Goal: Task Accomplishment & Management: Use online tool/utility

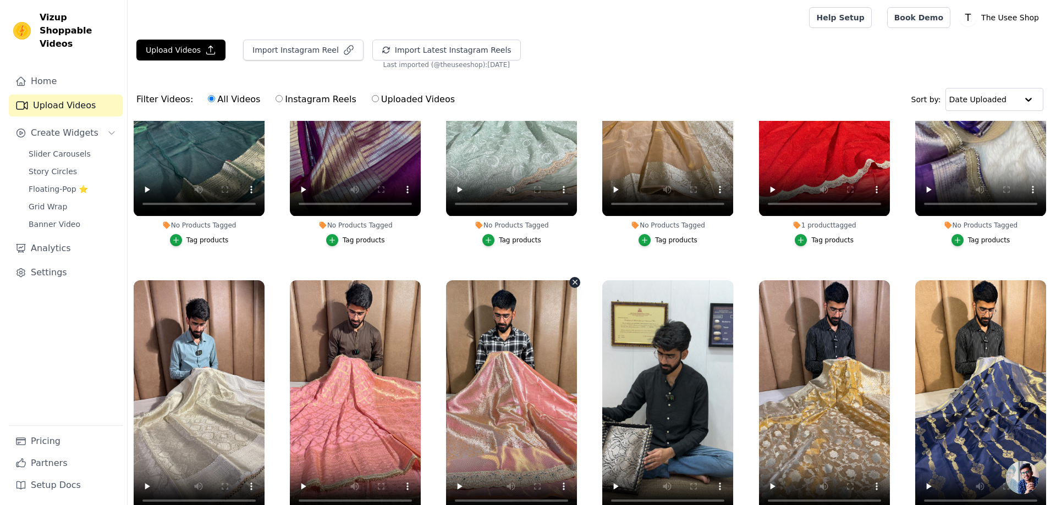
scroll to position [220, 0]
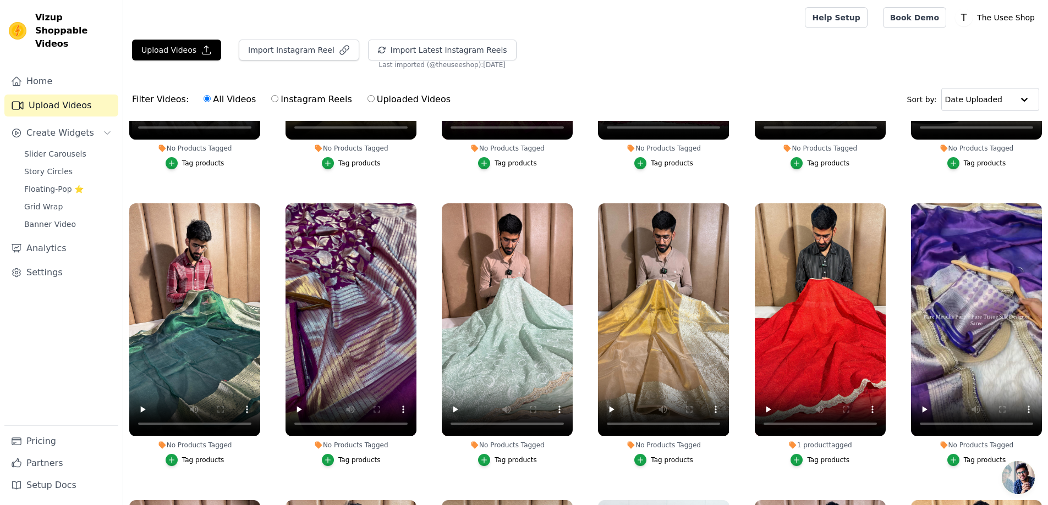
click at [499, 459] on div "Tag products" at bounding box center [515, 460] width 42 height 9
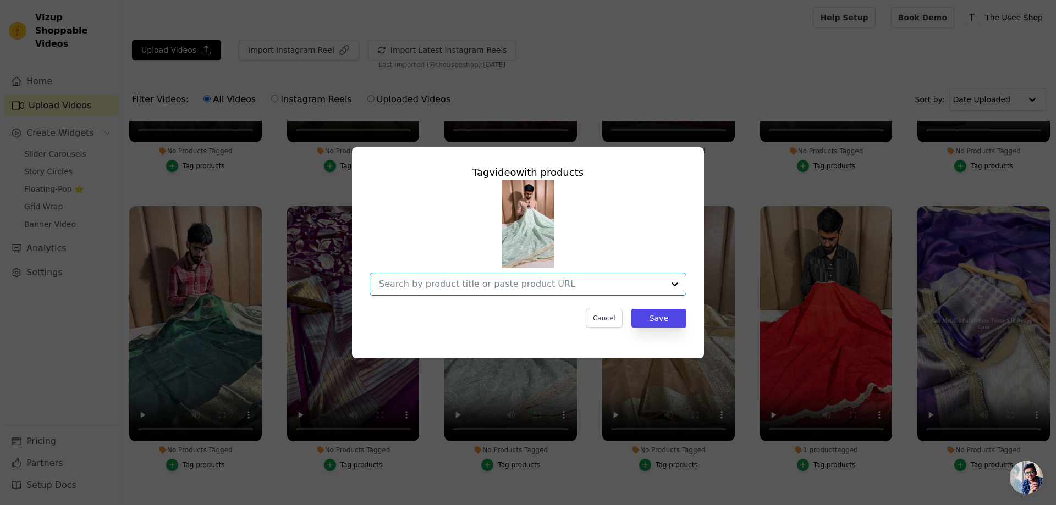
click at [461, 280] on input "No Products Tagged Tag video with products Option undefined, selected. Select i…" at bounding box center [521, 284] width 285 height 10
click at [532, 288] on input "No Products Tagged Tag video with products Cancel Save Tag products" at bounding box center [521, 284] width 285 height 10
paste input "MCS-05"
click at [532, 288] on input "MCS-05" at bounding box center [521, 284] width 285 height 10
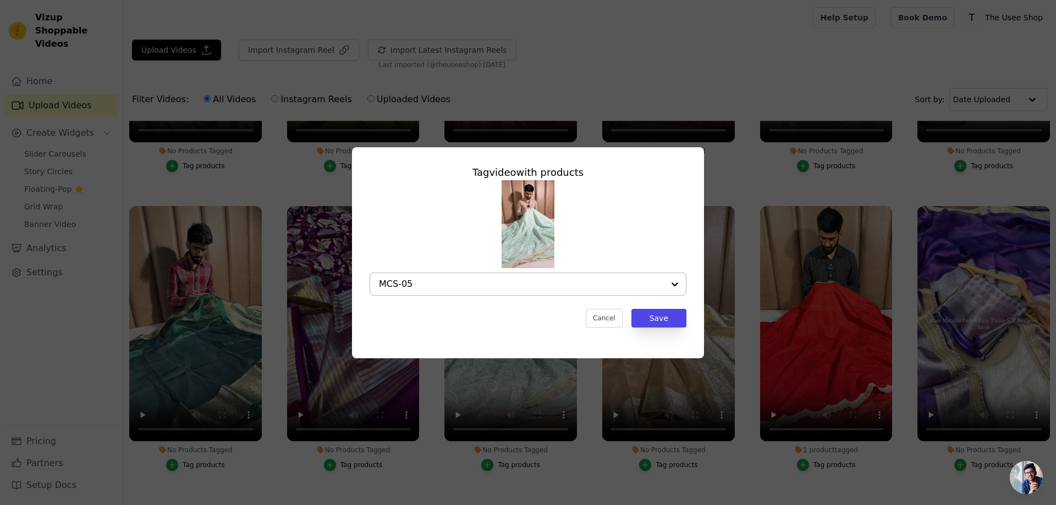
click at [532, 288] on input "MCS-05" at bounding box center [521, 284] width 285 height 10
click at [507, 279] on input "MCS-05" at bounding box center [521, 284] width 285 height 10
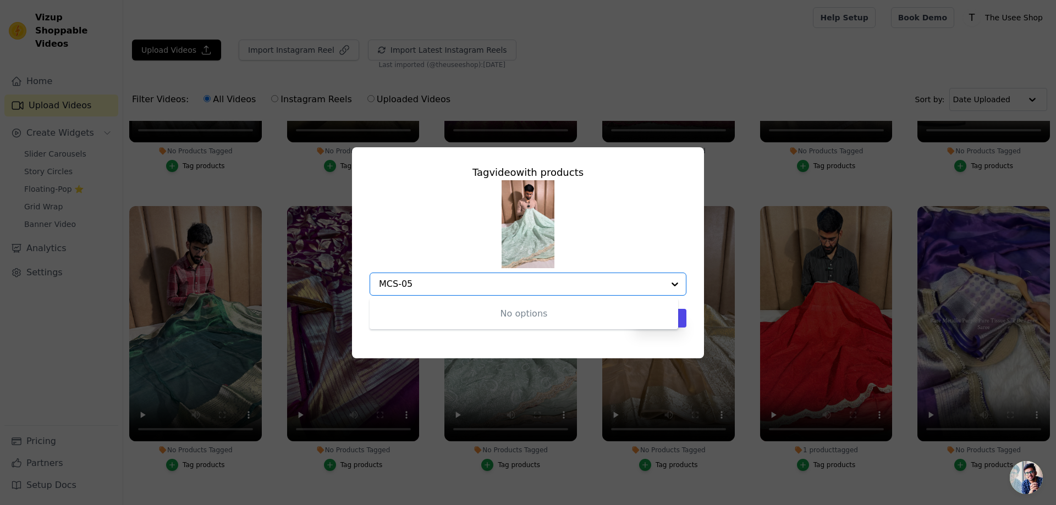
paste input "text"
type input "MCS-05"
click at [459, 282] on input "No Products Tagged Tag video with products Cancel Save Tag products" at bounding box center [521, 284] width 285 height 10
paste input "[URL][DOMAIN_NAME]"
type input "[URL][DOMAIN_NAME]"
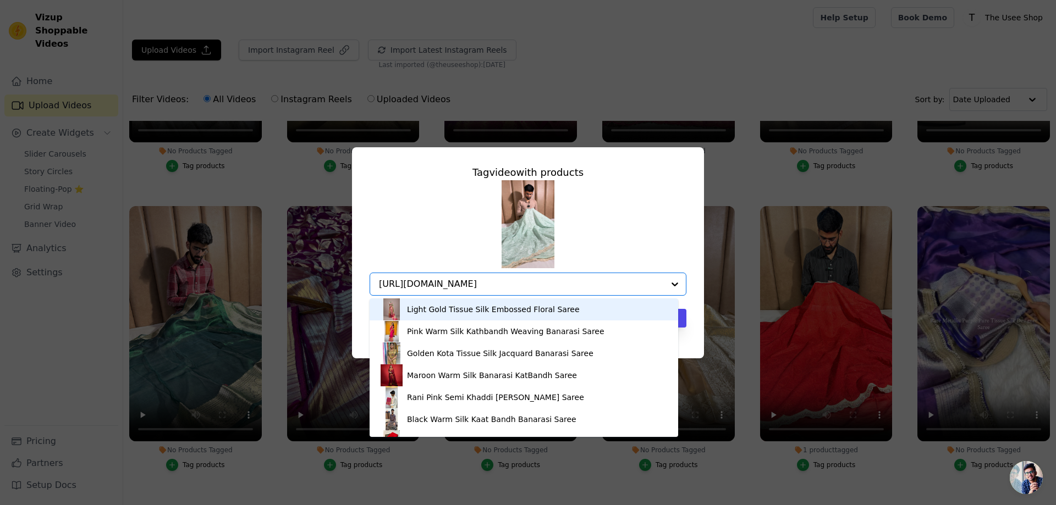
scroll to position [0, 80]
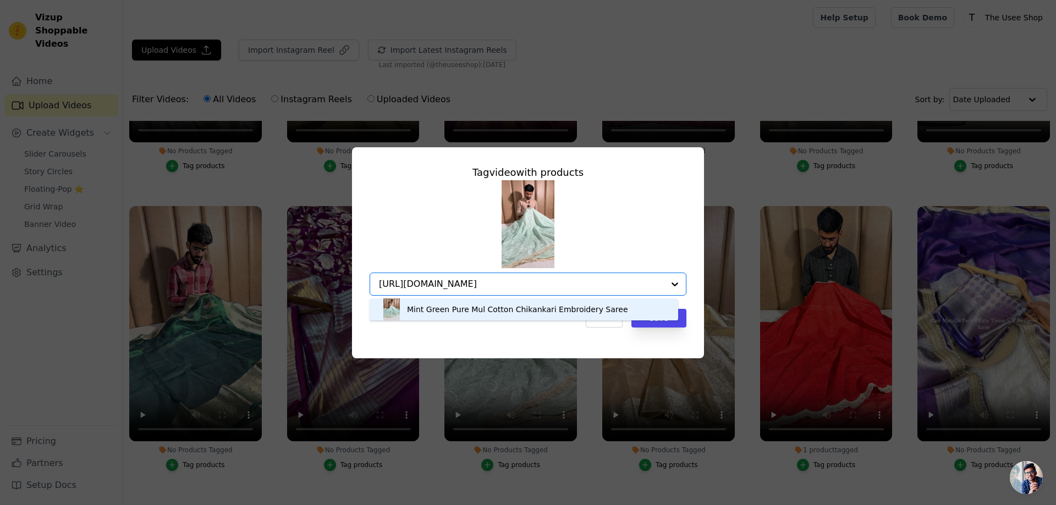
click at [466, 310] on div "Mint Green Pure Mul Cotton Chikankari Embroidery Saree" at bounding box center [517, 309] width 221 height 11
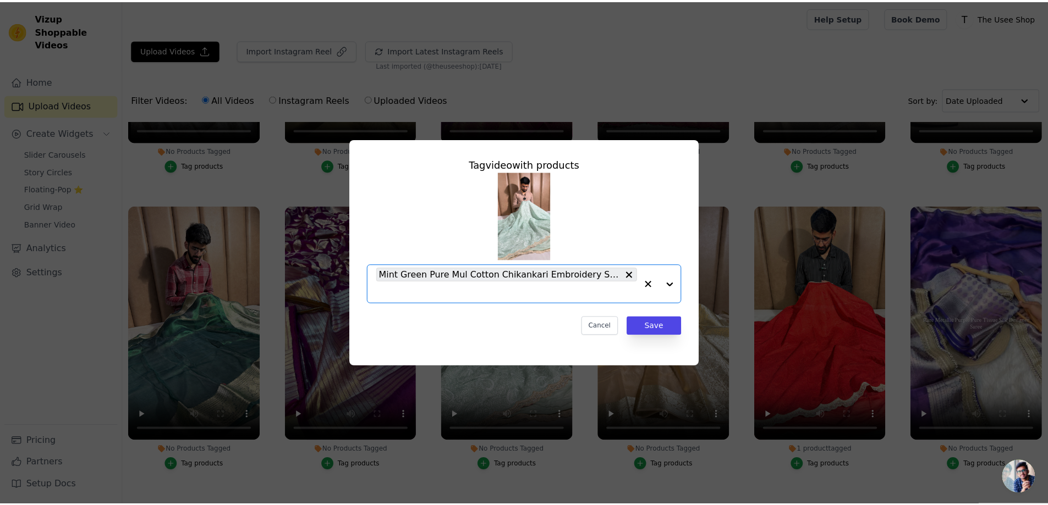
scroll to position [0, 0]
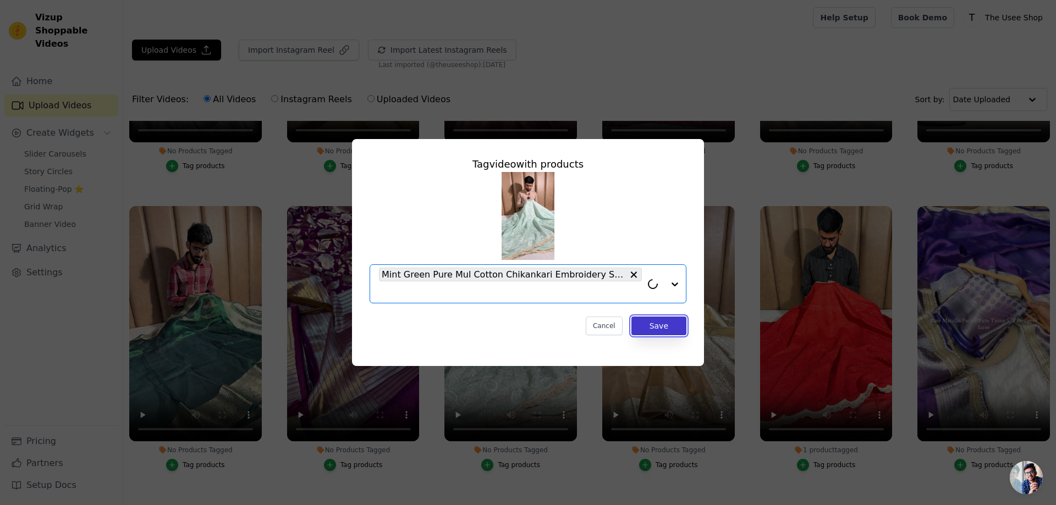
click at [667, 326] on button "Save" at bounding box center [658, 326] width 55 height 19
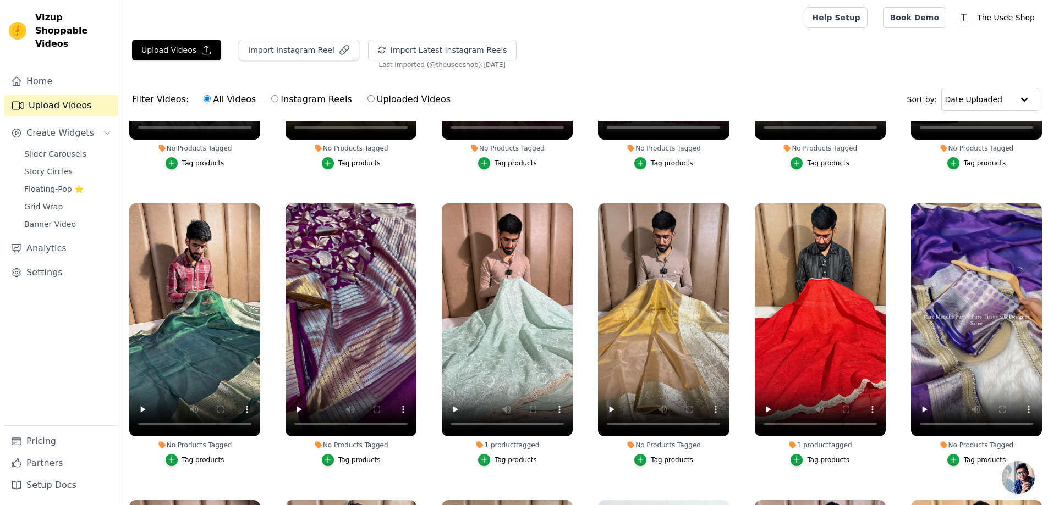
click at [651, 456] on div "Tag products" at bounding box center [672, 460] width 42 height 9
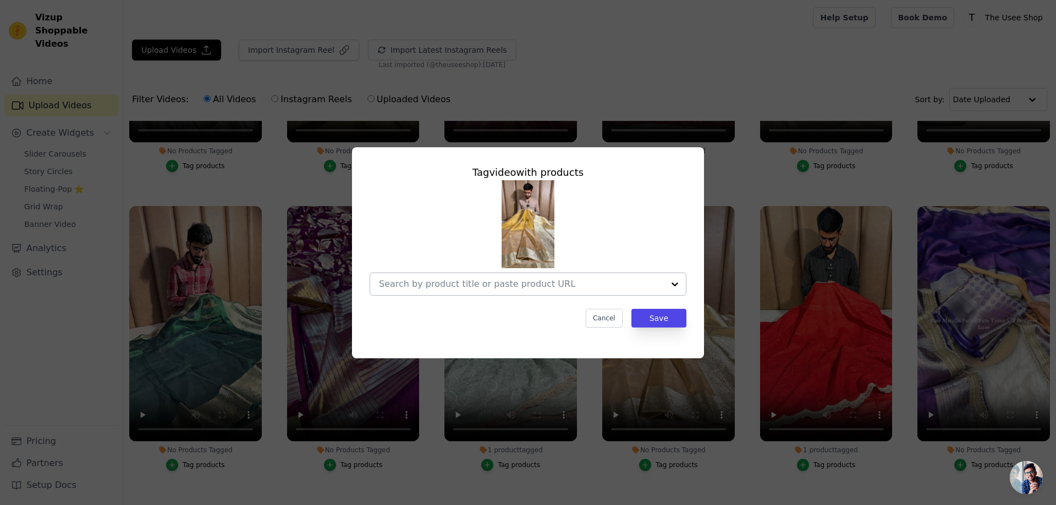
click at [527, 284] on input "No Products Tagged Tag video with products Cancel Save Tag products" at bounding box center [521, 284] width 285 height 10
paste input "[URL][DOMAIN_NAME]"
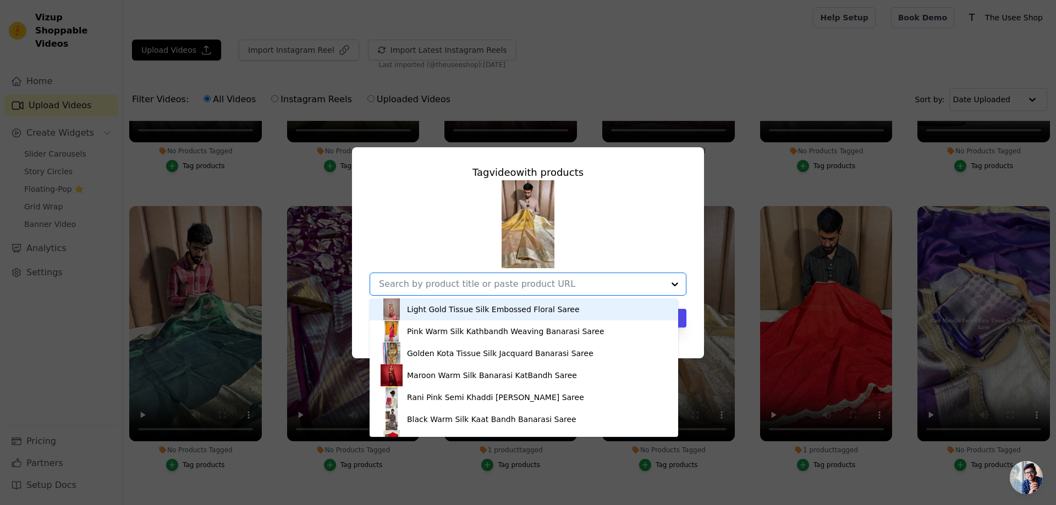
type input "[URL][DOMAIN_NAME]"
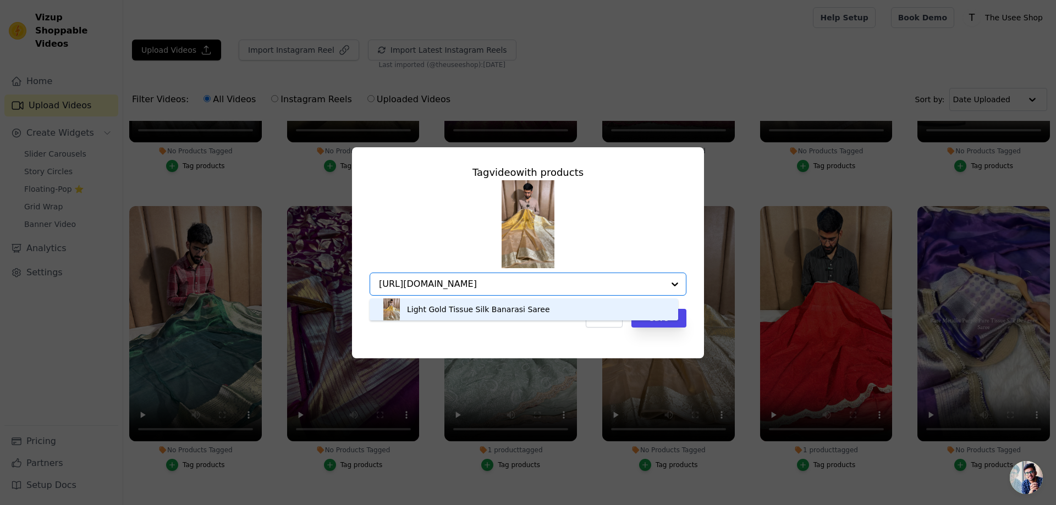
click at [499, 310] on div "Light Gold Tissue Silk Banarasi Saree" at bounding box center [478, 309] width 143 height 11
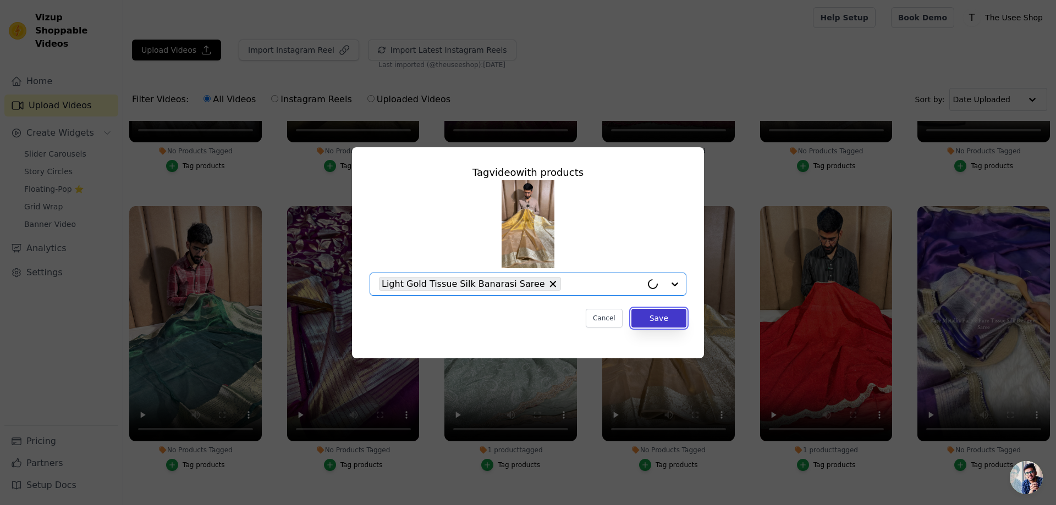
click at [671, 317] on button "Save" at bounding box center [658, 318] width 55 height 19
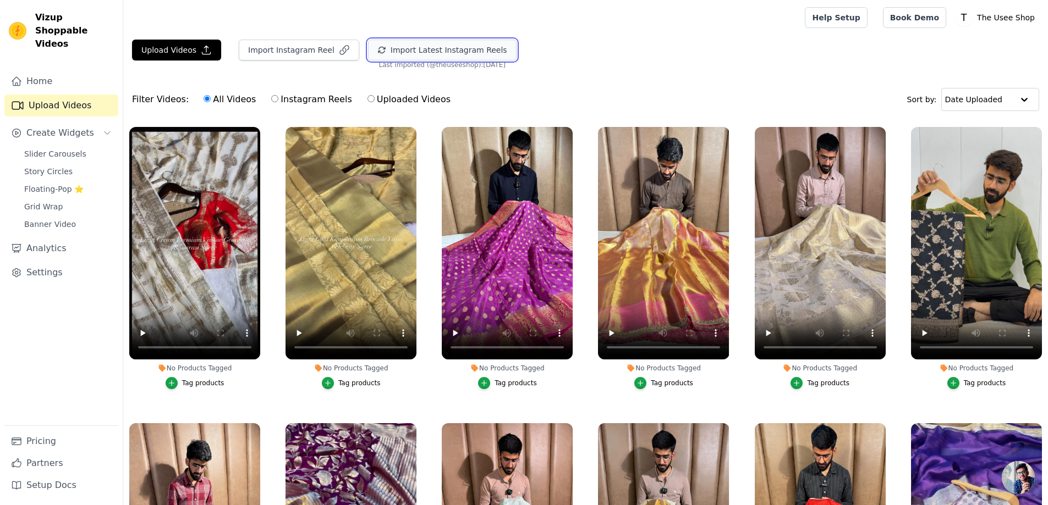
click at [405, 52] on button "Import Latest Instagram Reels" at bounding box center [442, 50] width 148 height 21
click at [414, 49] on button "Import Latest Instagram Reels" at bounding box center [442, 50] width 148 height 21
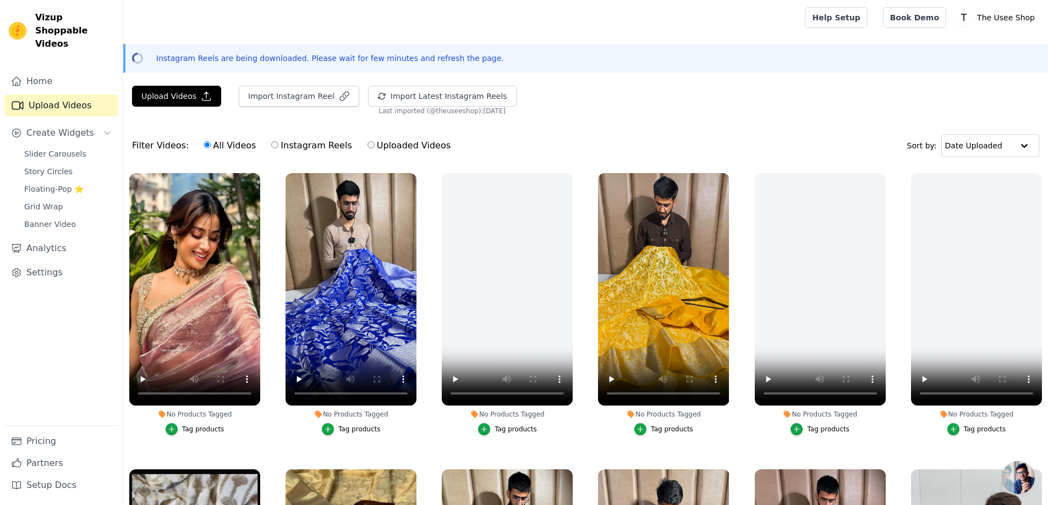
click at [350, 425] on div "Tag products" at bounding box center [359, 429] width 42 height 9
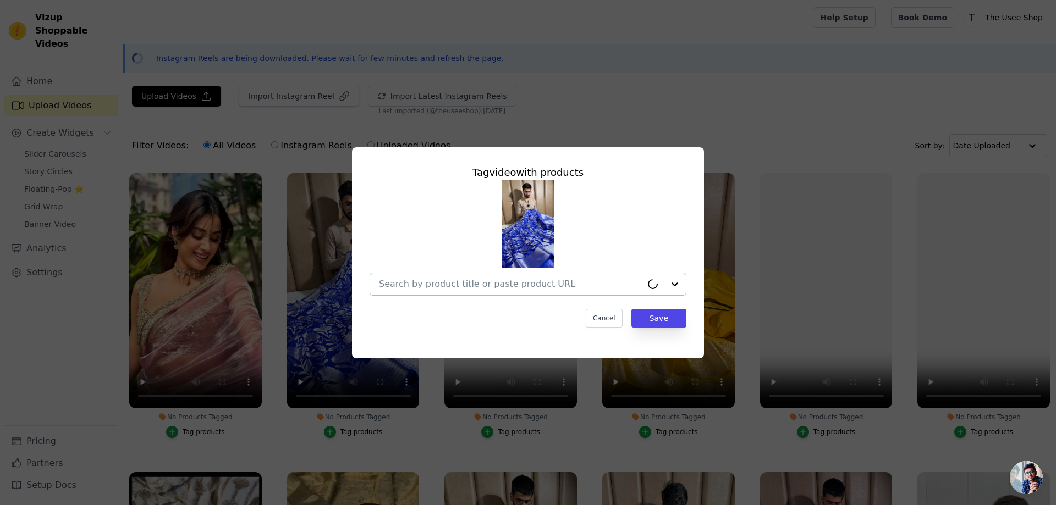
click at [548, 286] on input "No Products Tagged Tag video with products Cancel Save Tag products" at bounding box center [510, 284] width 263 height 10
paste input "https://theuseeshop.com/products/royal-blue-semi-katan-silk-silver-zari-weave-b…"
type input "https://theuseeshop.com/products/royal-blue-semi-katan-silk-silver-zari-weave-b…"
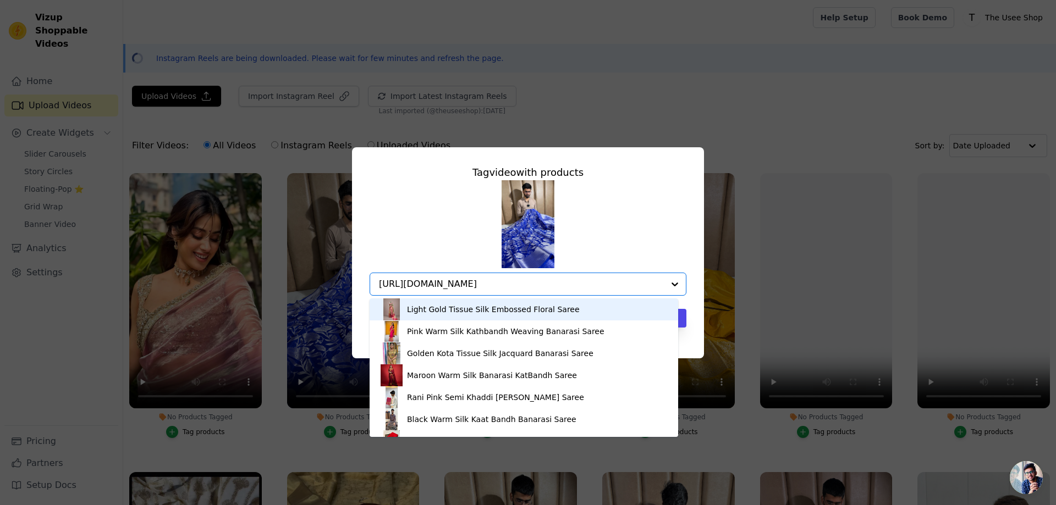
scroll to position [0, 83]
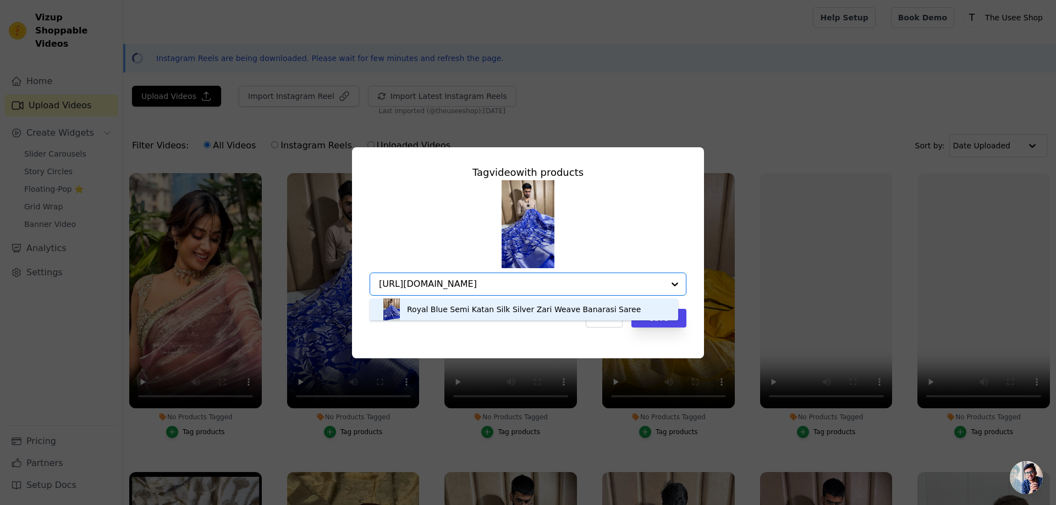
click at [504, 315] on div "Royal Blue Semi Katan Silk Silver Zari Weave Banarasi Saree" at bounding box center [524, 310] width 287 height 22
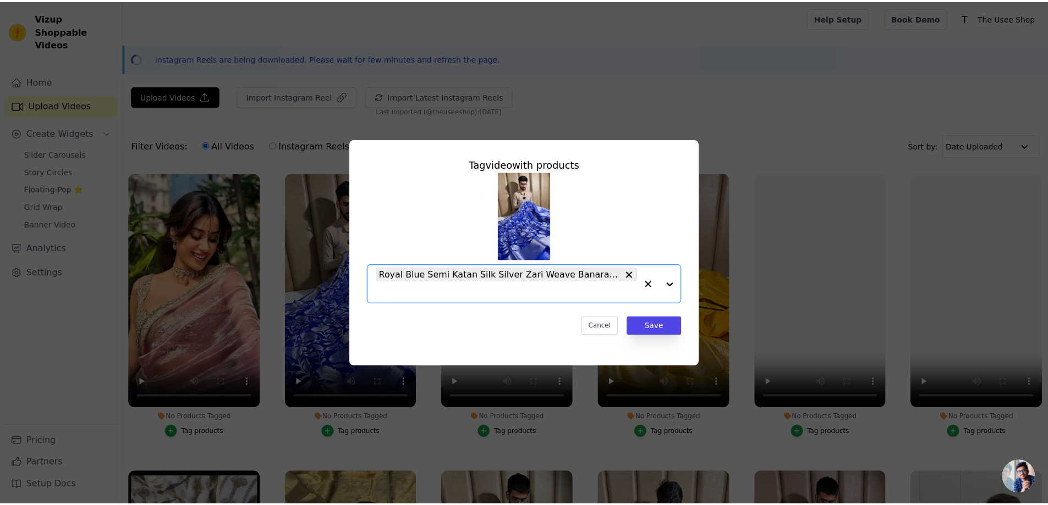
scroll to position [0, 0]
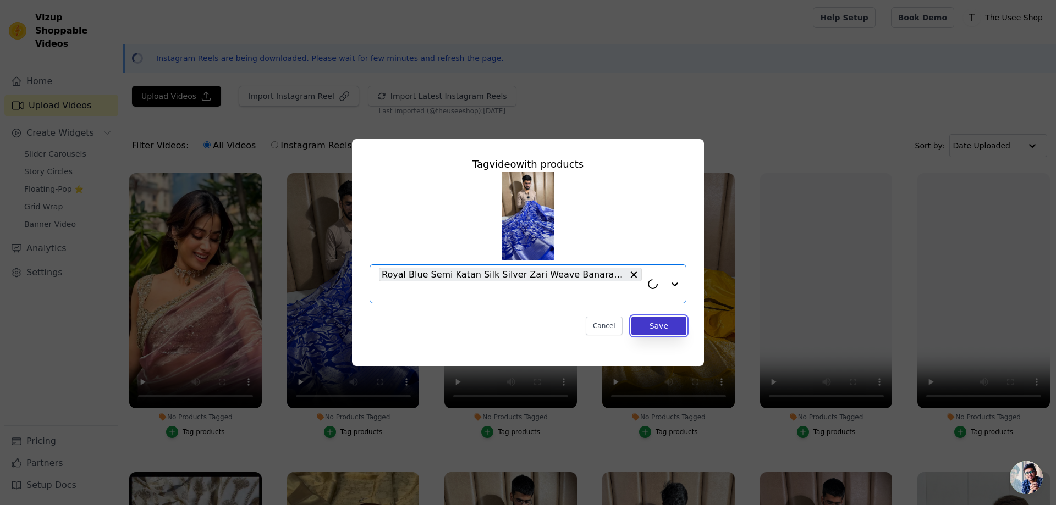
click at [657, 327] on button "Save" at bounding box center [658, 326] width 55 height 19
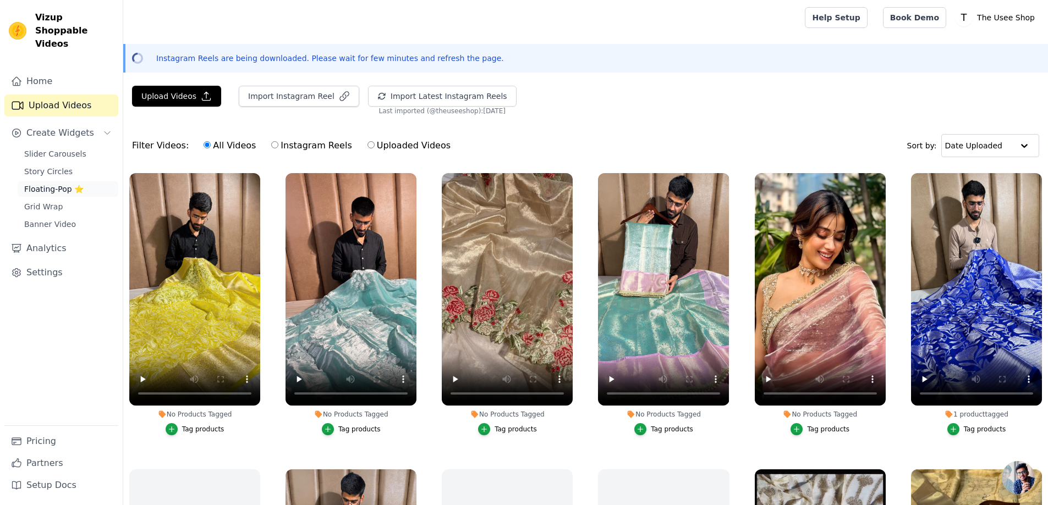
click at [73, 184] on span "Floating-Pop ⭐" at bounding box center [53, 189] width 59 height 11
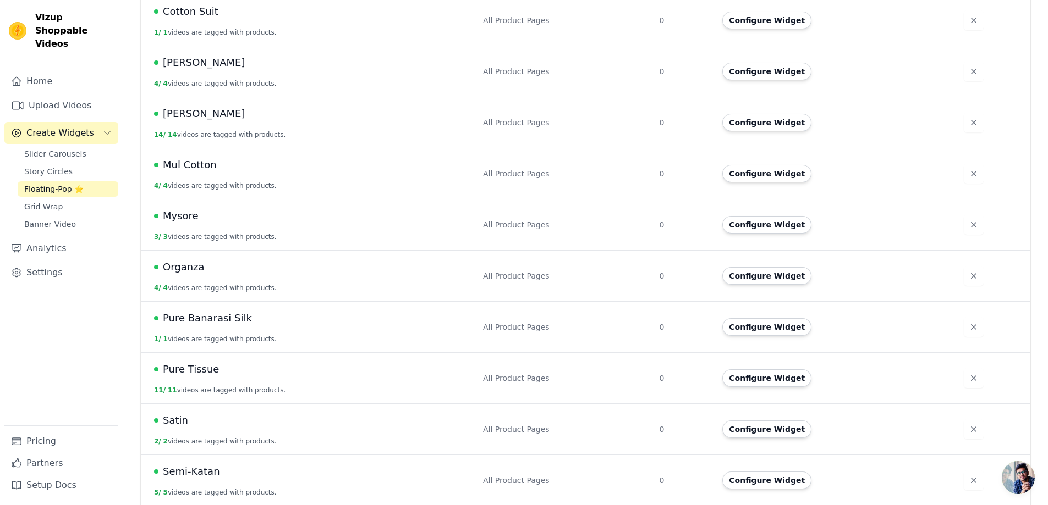
scroll to position [587, 0]
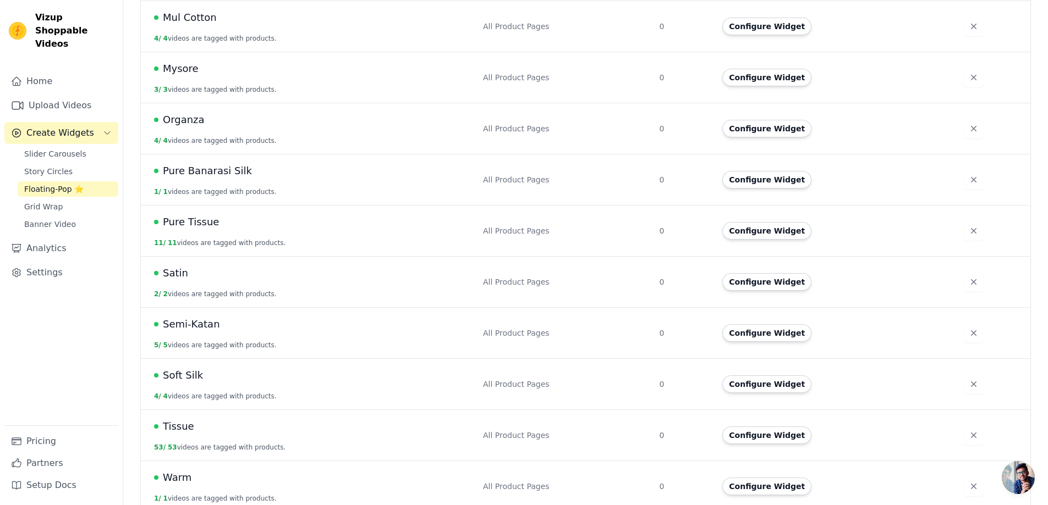
click at [775, 312] on td "Configure Widget" at bounding box center [835, 332] width 241 height 51
click at [775, 324] on button "Configure Widget" at bounding box center [766, 333] width 89 height 18
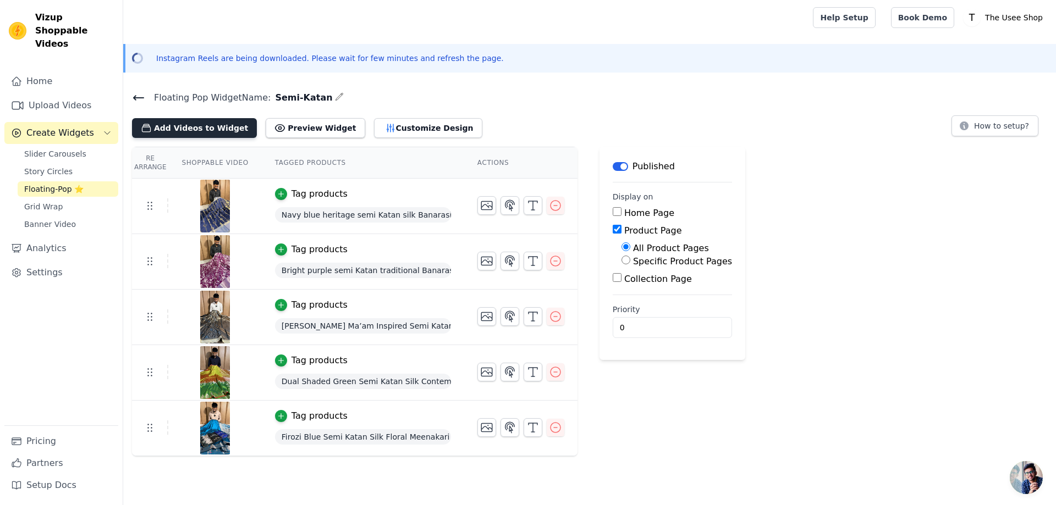
click at [184, 130] on button "Add Videos to Widget" at bounding box center [194, 128] width 125 height 20
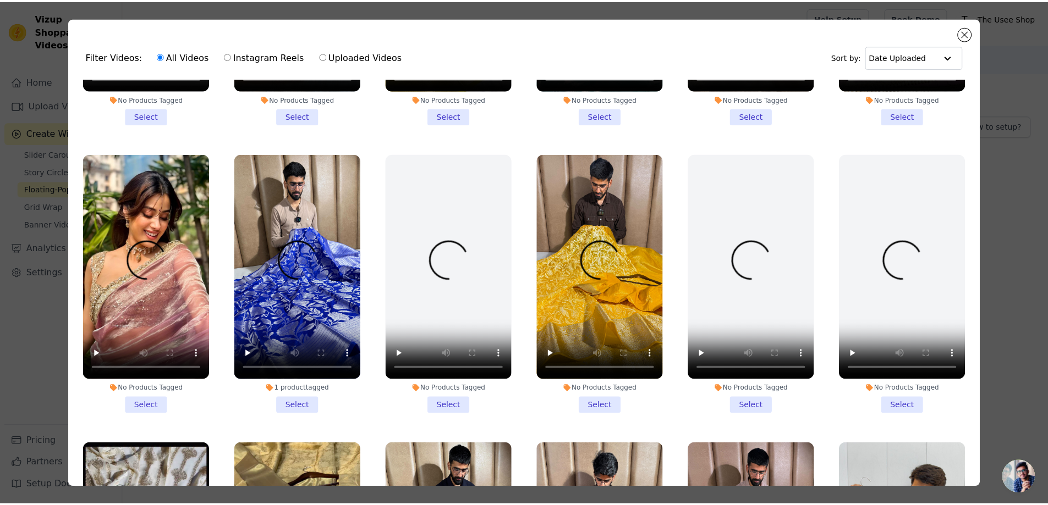
scroll to position [440, 0]
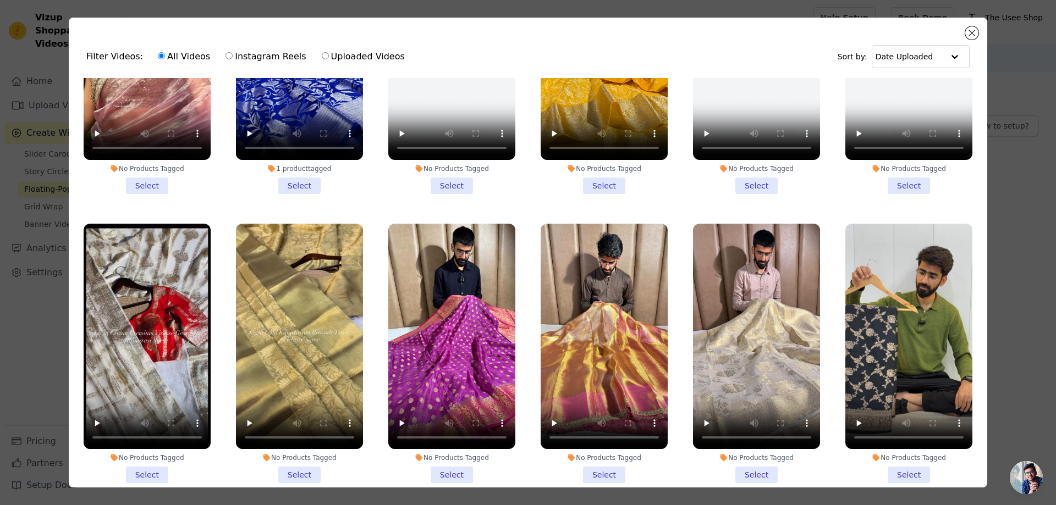
click at [298, 174] on li "1 product tagged Select" at bounding box center [299, 64] width 127 height 260
click at [0, 0] on input "1 product tagged Select" at bounding box center [0, 0] width 0 height 0
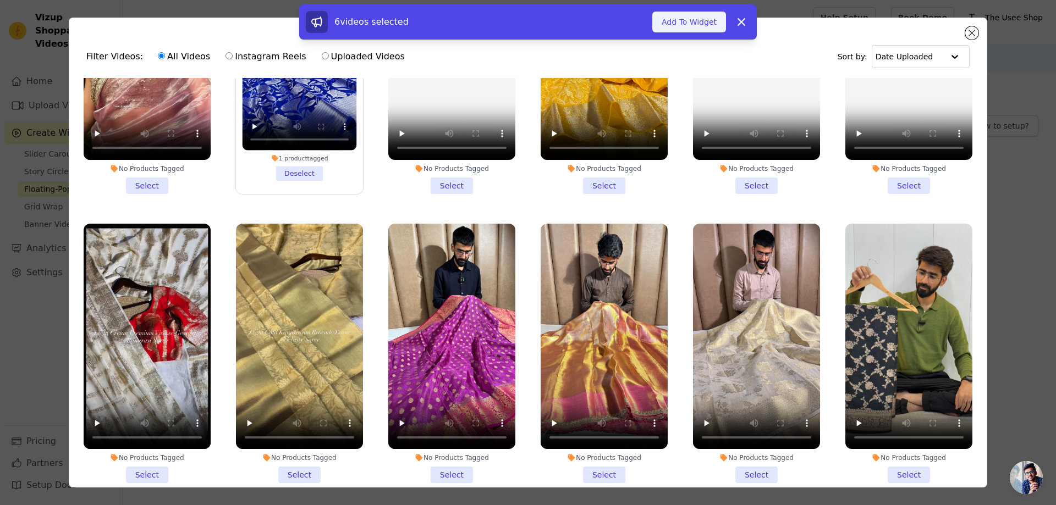
click at [684, 26] on button "Add To Widget" at bounding box center [689, 22] width 74 height 21
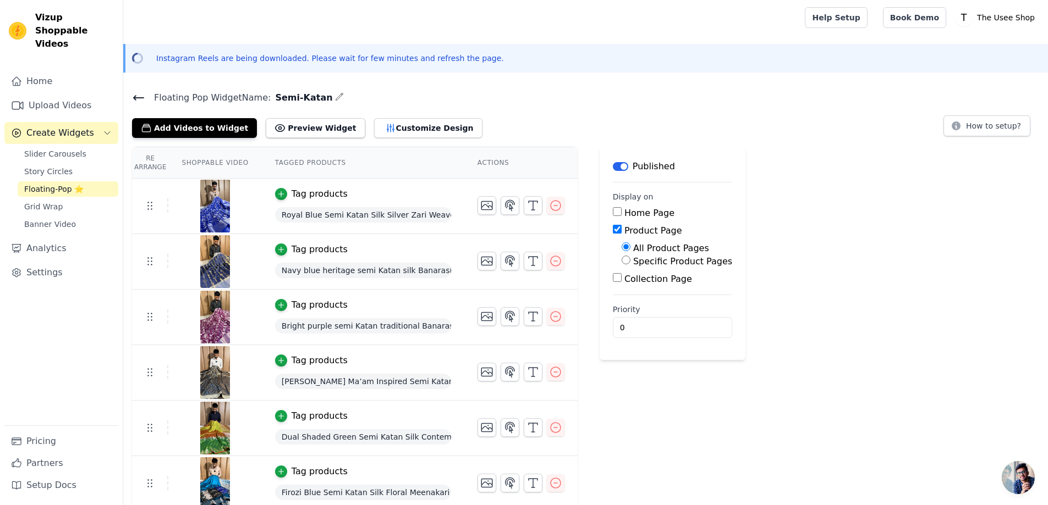
click at [137, 95] on icon at bounding box center [138, 97] width 13 height 13
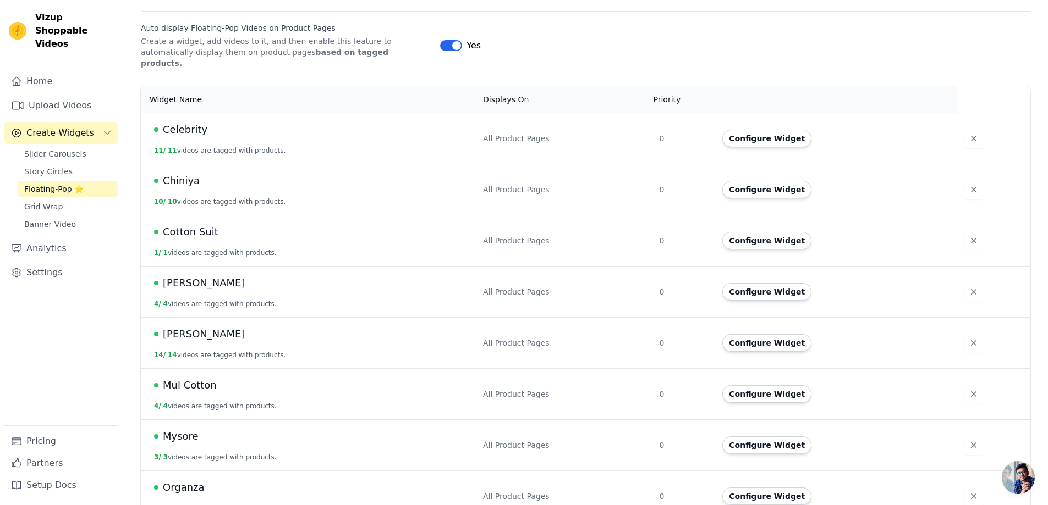
scroll to position [220, 0]
click at [785, 385] on button "Configure Widget" at bounding box center [766, 394] width 89 height 18
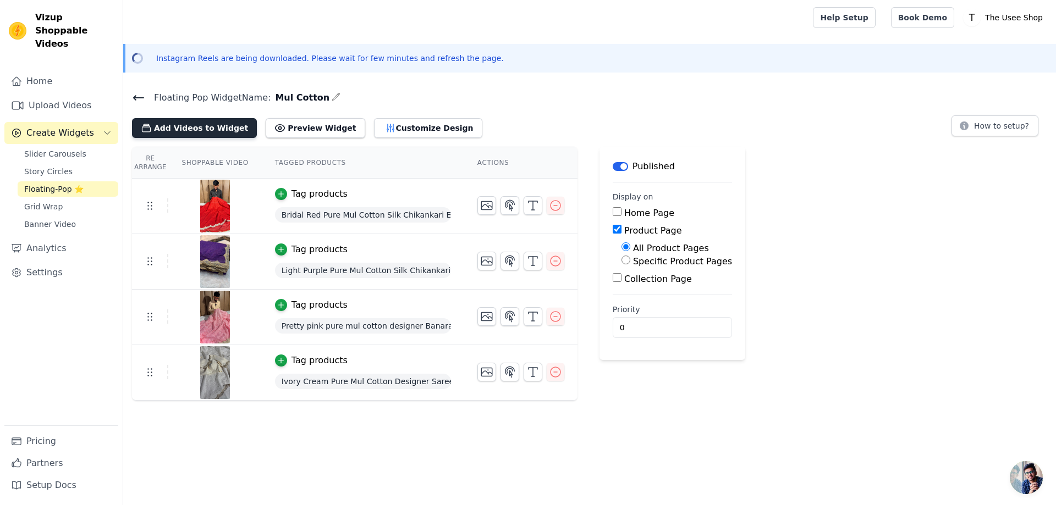
click at [192, 129] on button "Add Videos to Widget" at bounding box center [194, 128] width 125 height 20
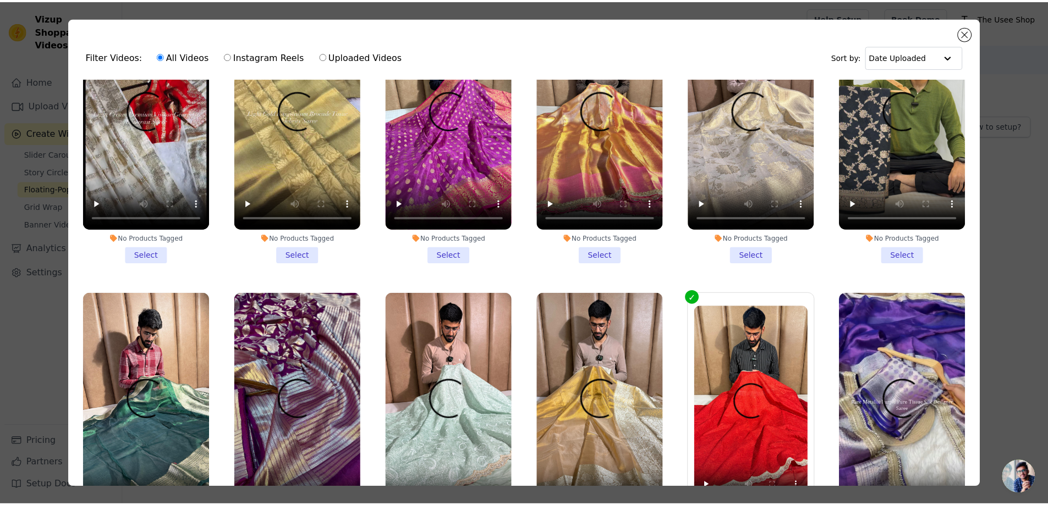
scroll to position [880, 0]
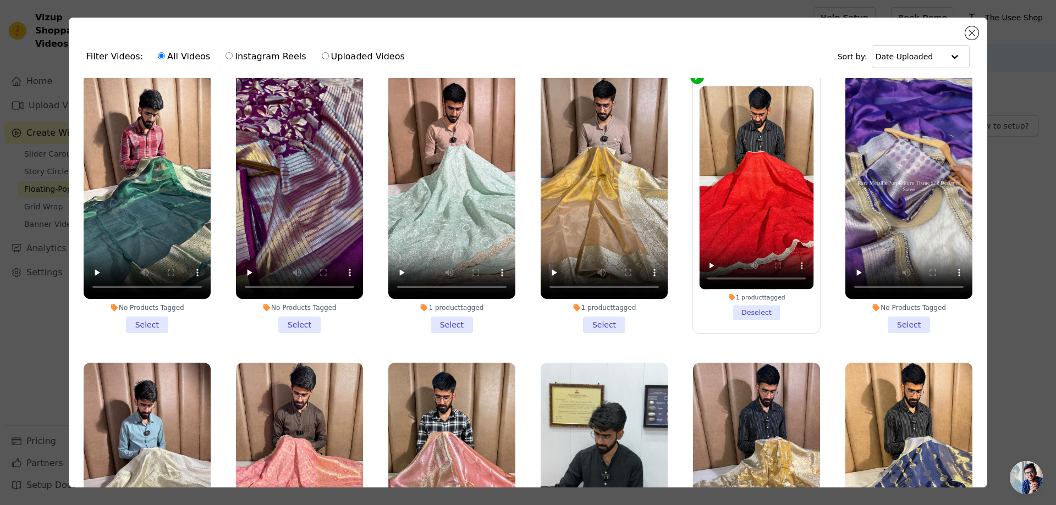
click at [433, 309] on li "1 product tagged Select" at bounding box center [451, 203] width 127 height 260
click at [0, 0] on input "1 product tagged Select" at bounding box center [0, 0] width 0 height 0
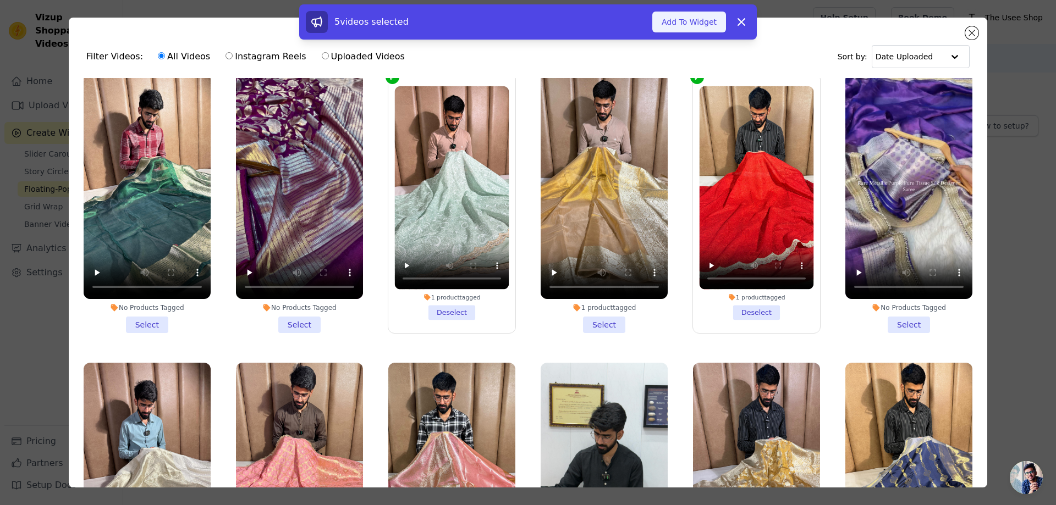
click at [678, 25] on button "Add To Widget" at bounding box center [689, 22] width 74 height 21
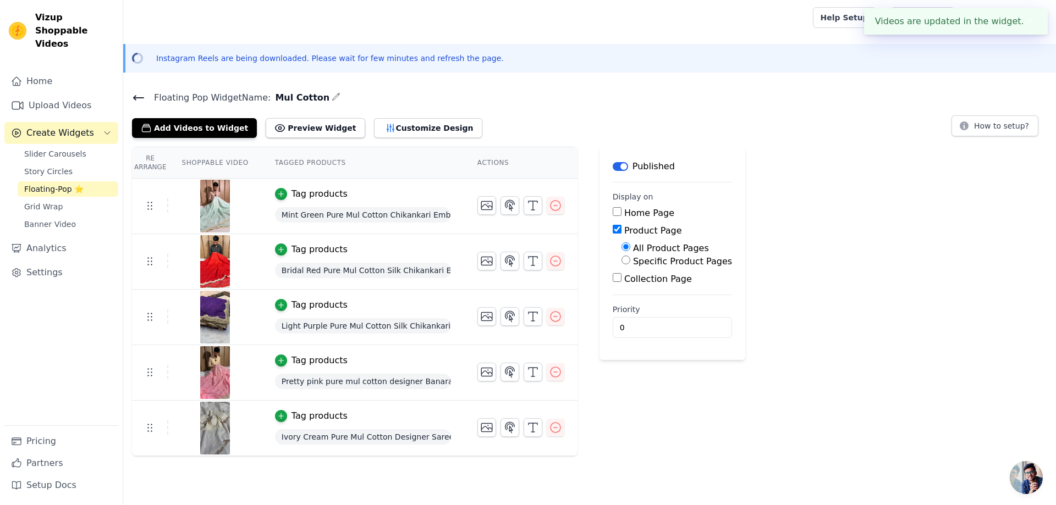
click at [140, 98] on icon at bounding box center [138, 97] width 13 height 13
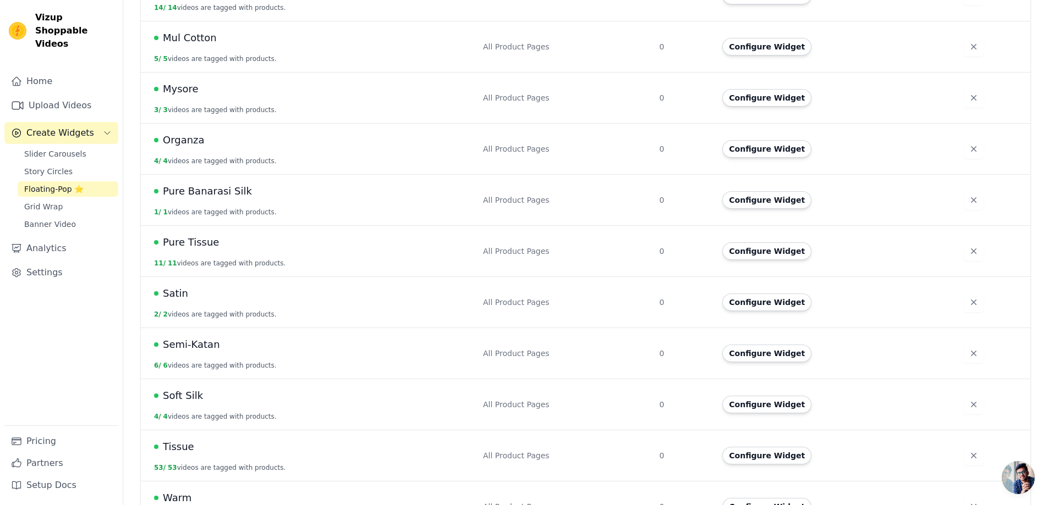
scroll to position [587, 0]
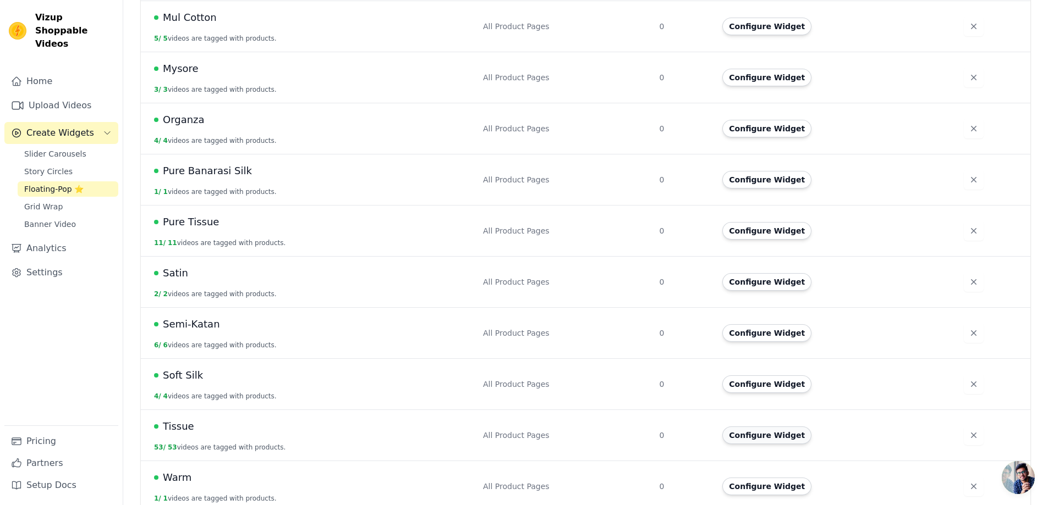
click at [757, 428] on button "Configure Widget" at bounding box center [766, 436] width 89 height 18
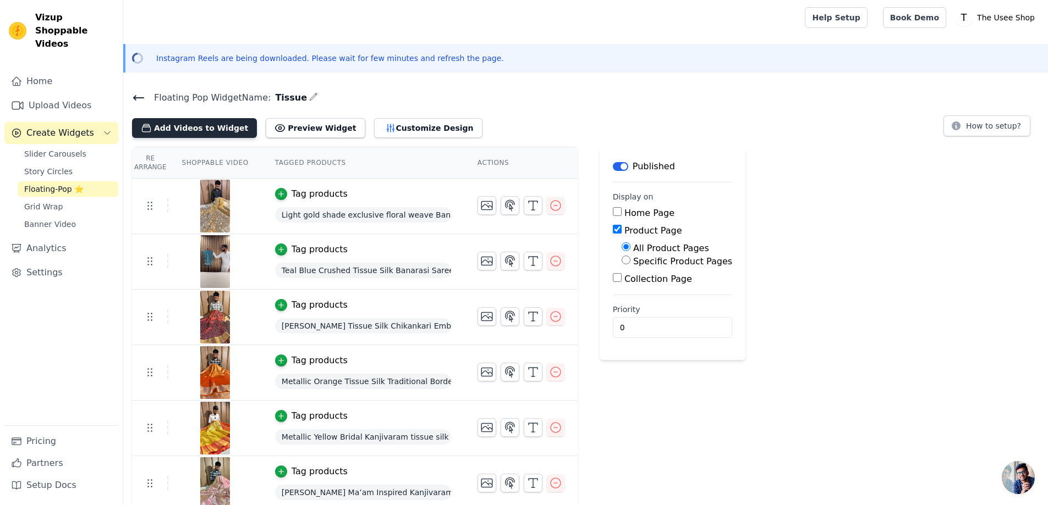
click at [197, 127] on button "Add Videos to Widget" at bounding box center [194, 128] width 125 height 20
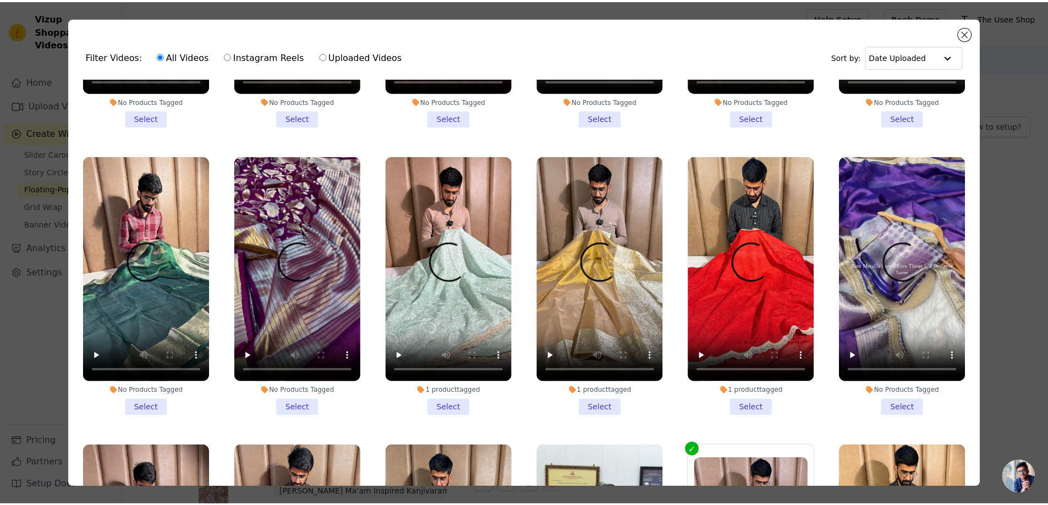
scroll to position [880, 0]
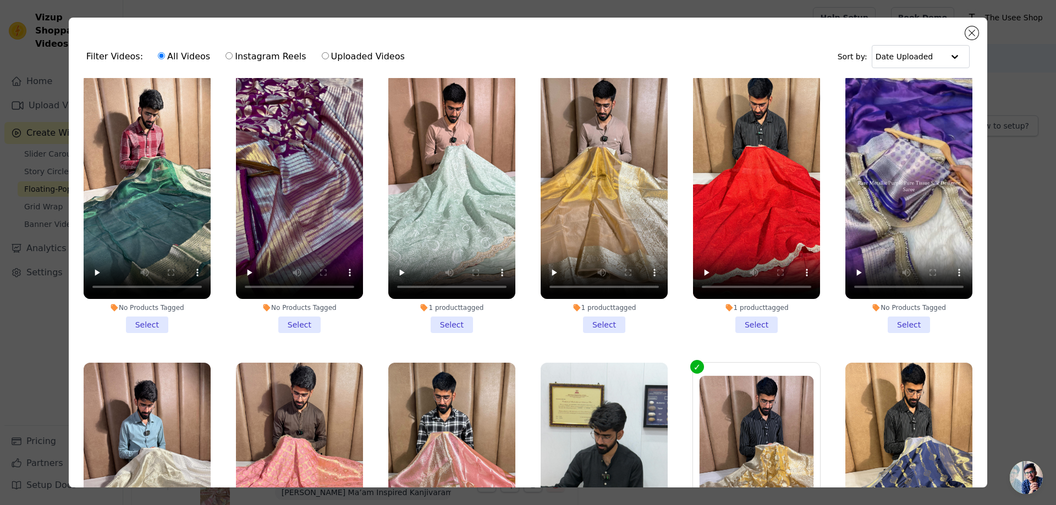
click at [596, 299] on li "1 product tagged Select" at bounding box center [604, 203] width 127 height 260
click at [0, 0] on input "1 product tagged Select" at bounding box center [0, 0] width 0 height 0
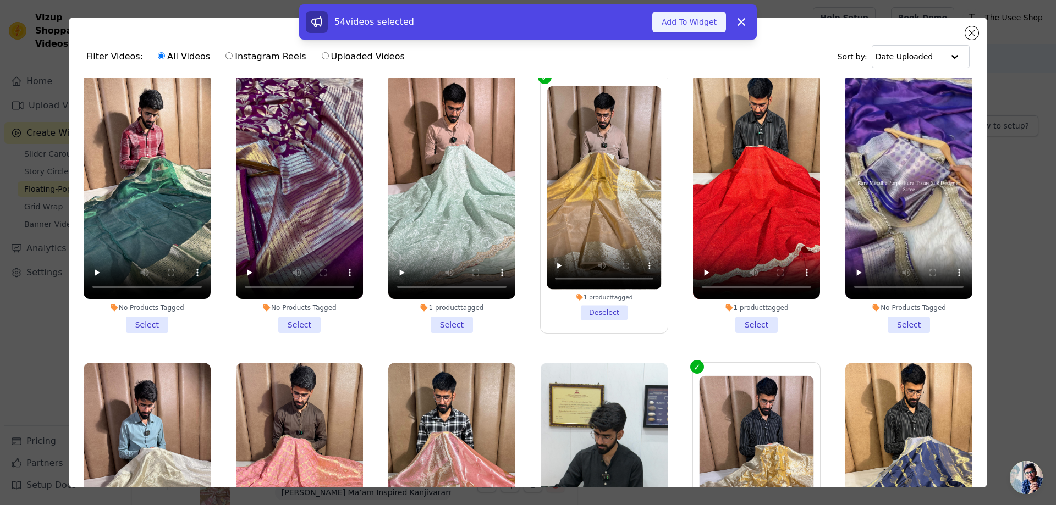
click at [685, 21] on button "Add To Widget" at bounding box center [689, 22] width 74 height 21
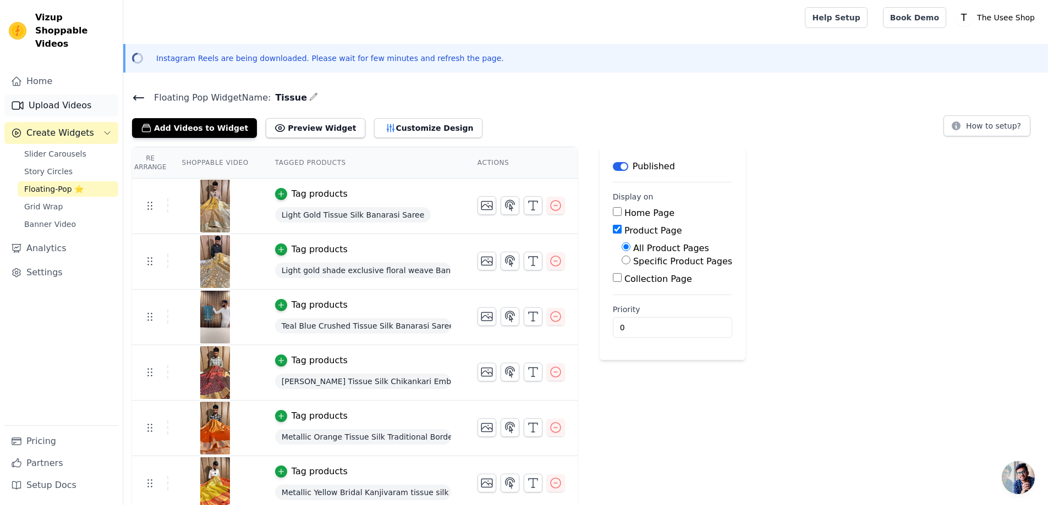
click at [48, 95] on link "Upload Videos" at bounding box center [61, 106] width 114 height 22
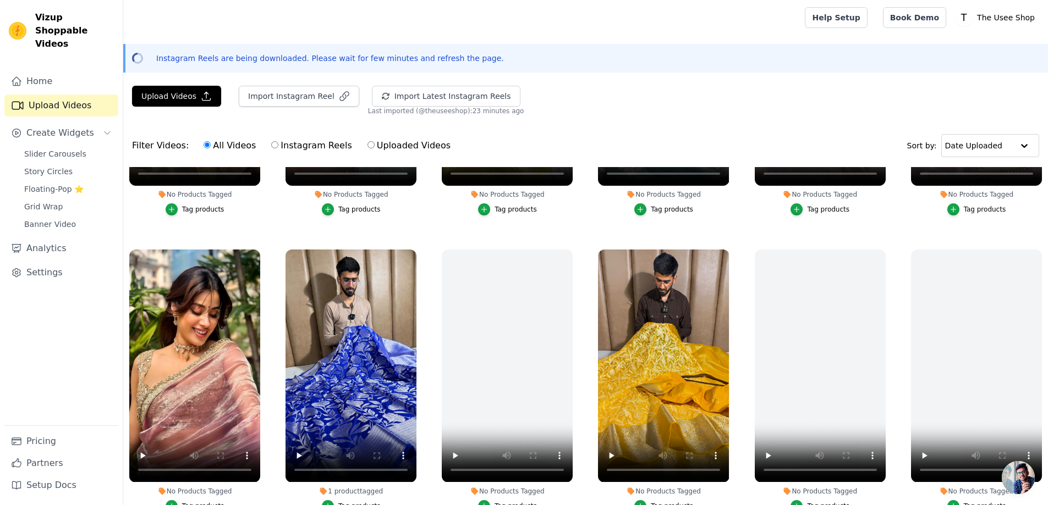
scroll to position [440, 0]
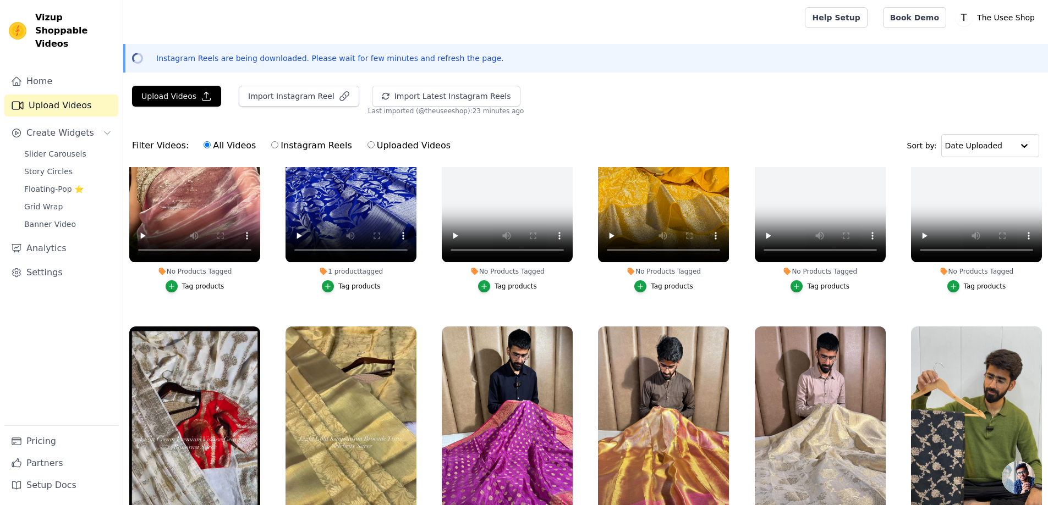
click at [651, 104] on div "Upload Videos Import Instagram Reel Import Latest Instagram Reels Import Latest…" at bounding box center [585, 101] width 924 height 30
